Goal: Entertainment & Leisure: Consume media (video, audio)

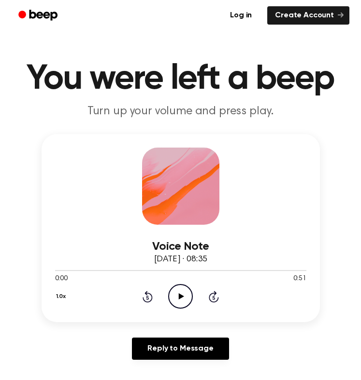
click at [174, 298] on icon "Play Audio" at bounding box center [180, 296] width 25 height 25
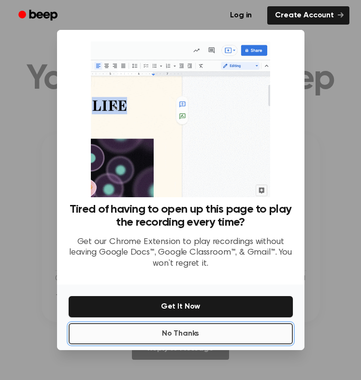
click at [192, 330] on button "No Thanks" at bounding box center [181, 333] width 224 height 21
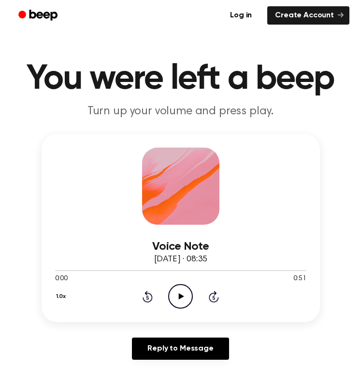
click at [183, 299] on icon "Play Audio" at bounding box center [180, 296] width 25 height 25
drag, startPoint x: 141, startPoint y: 273, endPoint x: 2, endPoint y: 279, distance: 139.6
click at [151, 301] on icon at bounding box center [147, 297] width 10 height 12
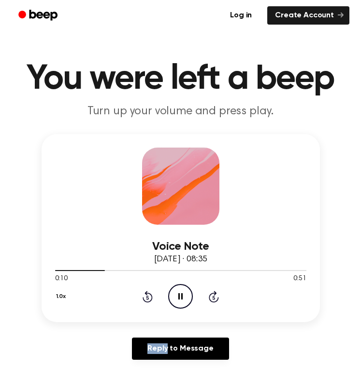
click at [151, 301] on icon at bounding box center [147, 297] width 10 height 12
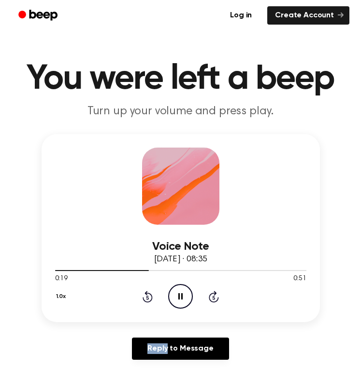
click at [151, 301] on icon at bounding box center [147, 297] width 10 height 12
click at [183, 293] on icon "Play Audio" at bounding box center [180, 296] width 25 height 25
